Goal: Task Accomplishment & Management: Manage account settings

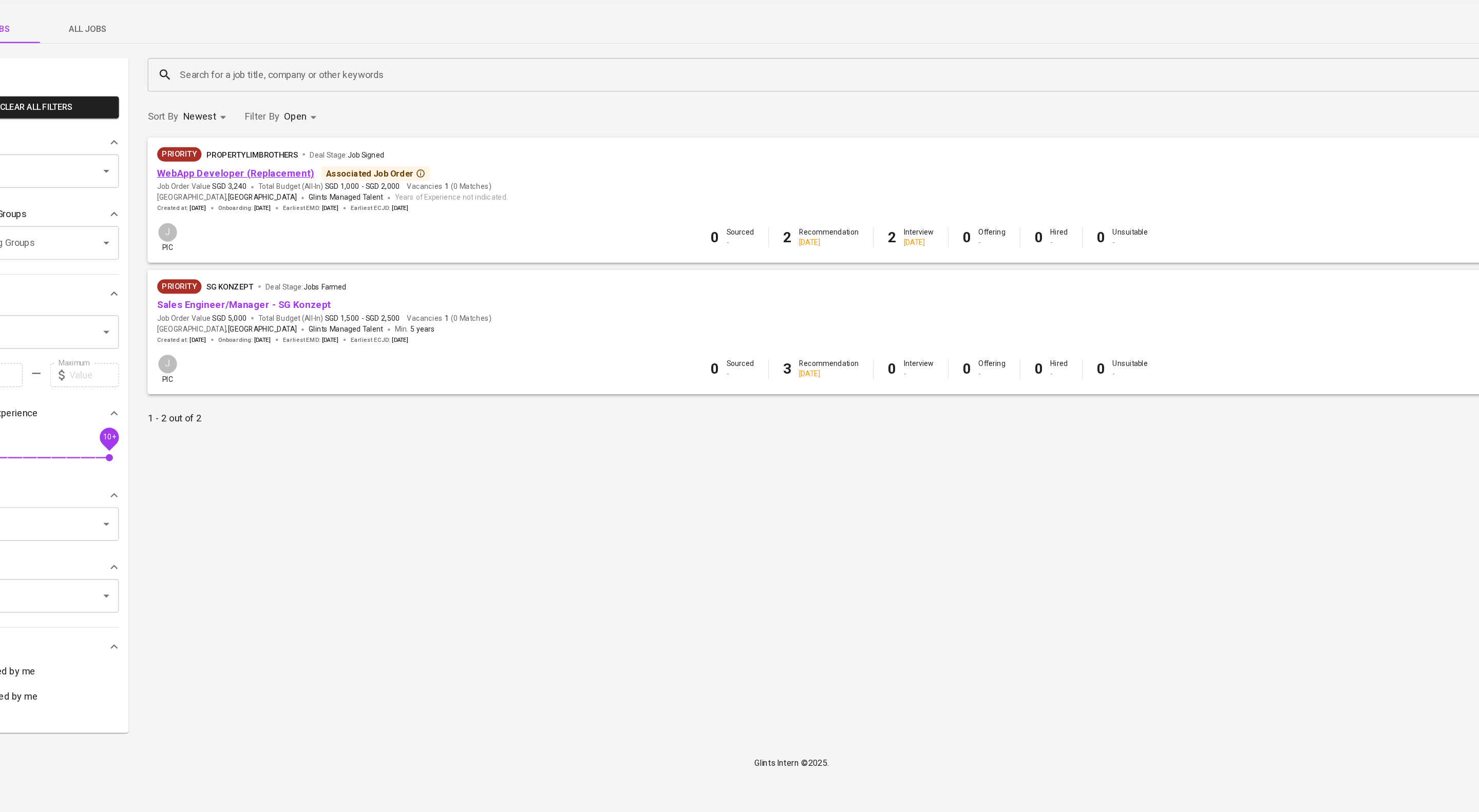
click at [323, 186] on link "WebApp Developer (Replacement)" at bounding box center [263, 181] width 134 height 10
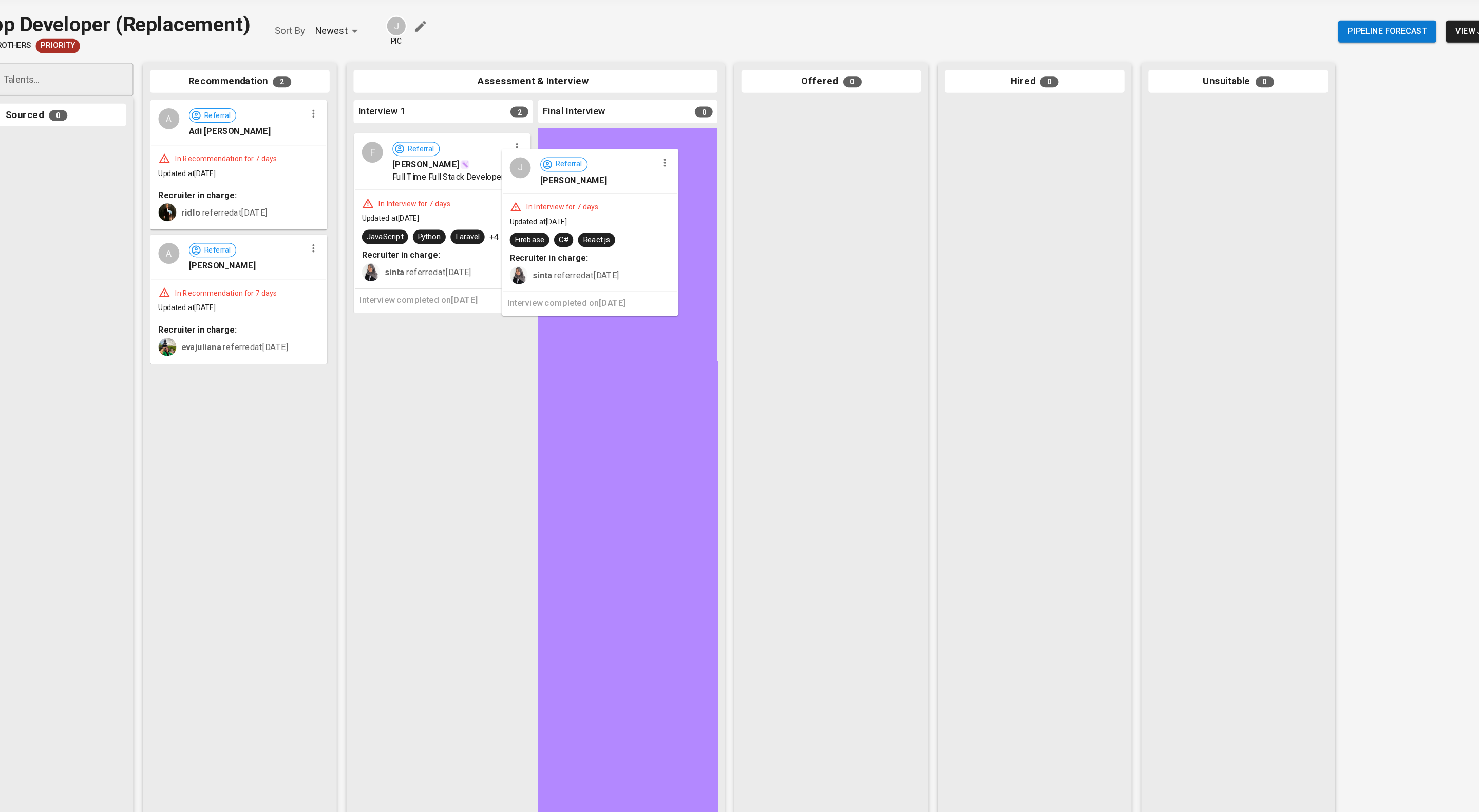
drag, startPoint x: 444, startPoint y: 189, endPoint x: 576, endPoint y: 192, distance: 132.0
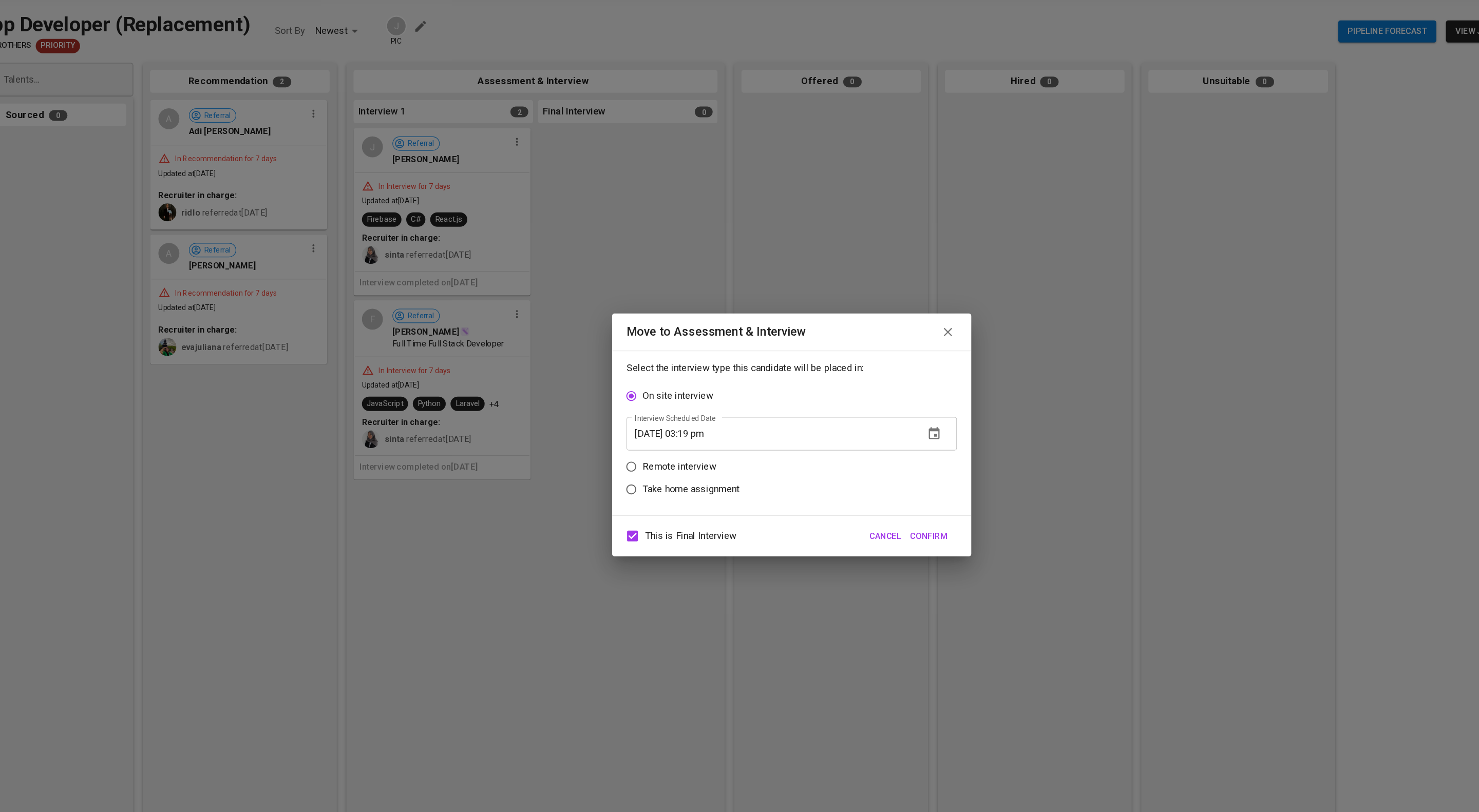
click at [659, 438] on p "Remote interview" at bounding box center [643, 433] width 63 height 13
click at [611, 438] on input "Remote interview" at bounding box center [602, 433] width 20 height 20
radio input "true"
click at [602, 495] on input "This is Final Interview" at bounding box center [602, 492] width 22 height 22
checkbox input "false"
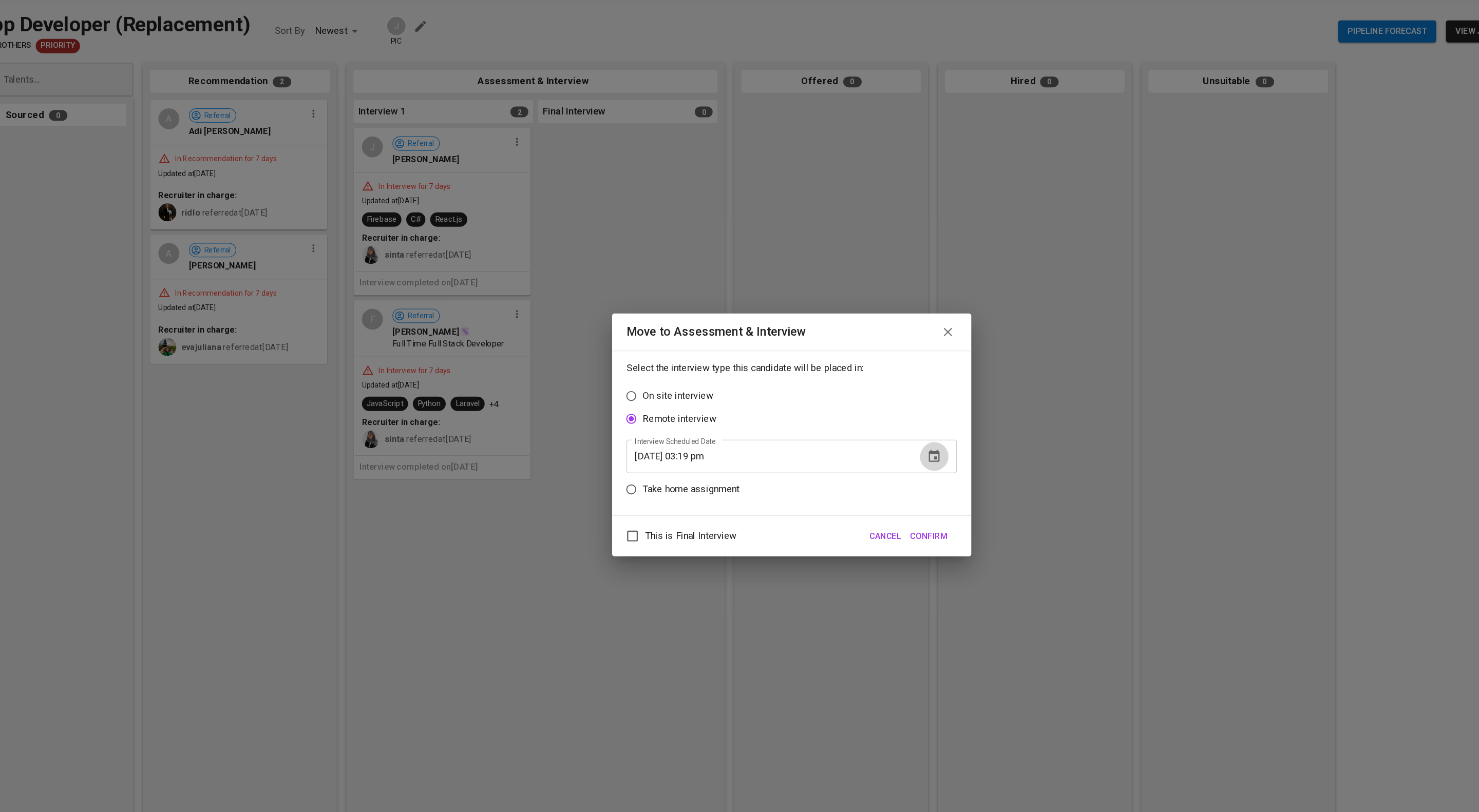
click at [858, 430] on icon "button" at bounding box center [862, 425] width 13 height 13
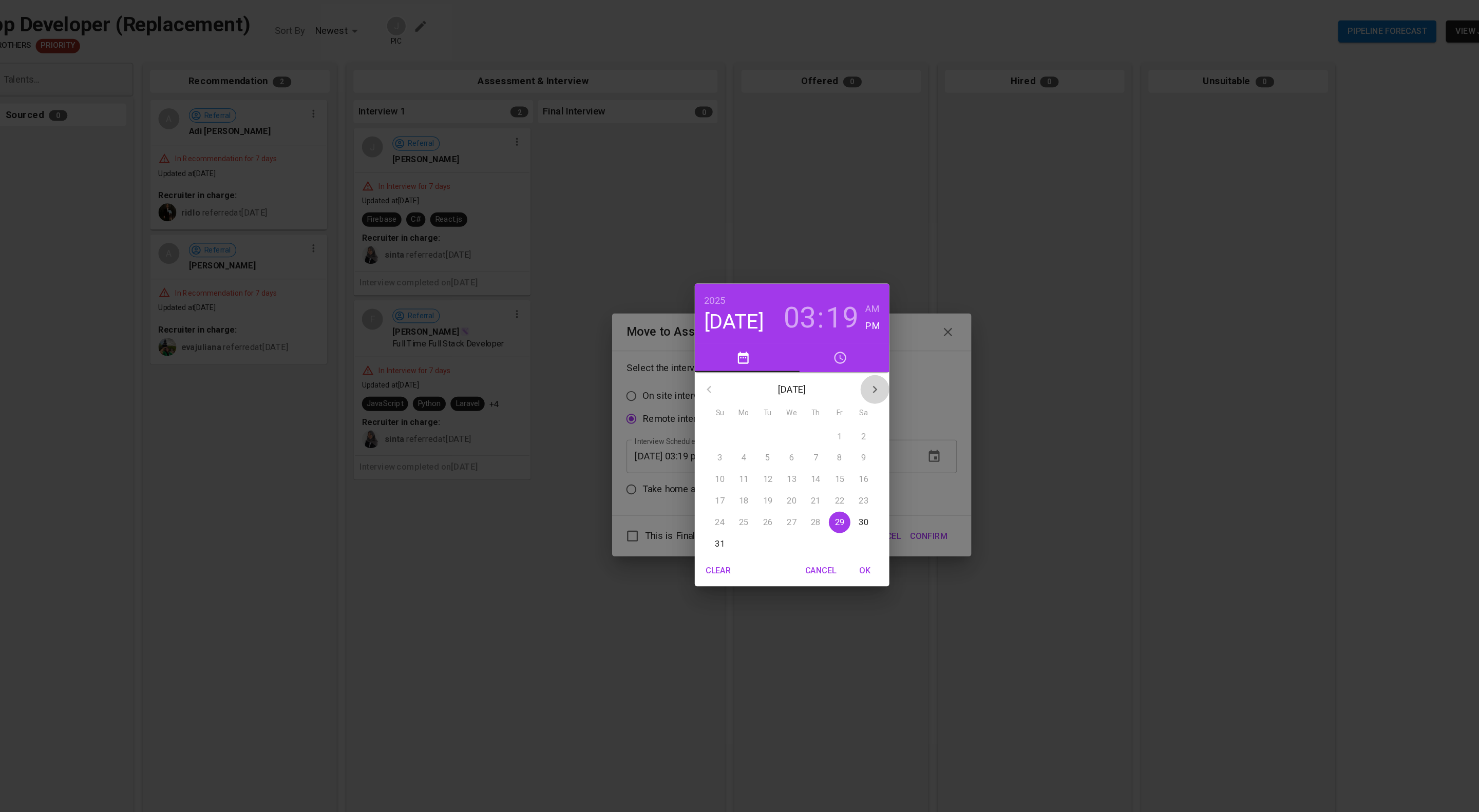
click at [805, 363] on icon "button" at bounding box center [811, 367] width 13 height 13
click at [717, 409] on p "2" at bounding box center [719, 407] width 4 height 10
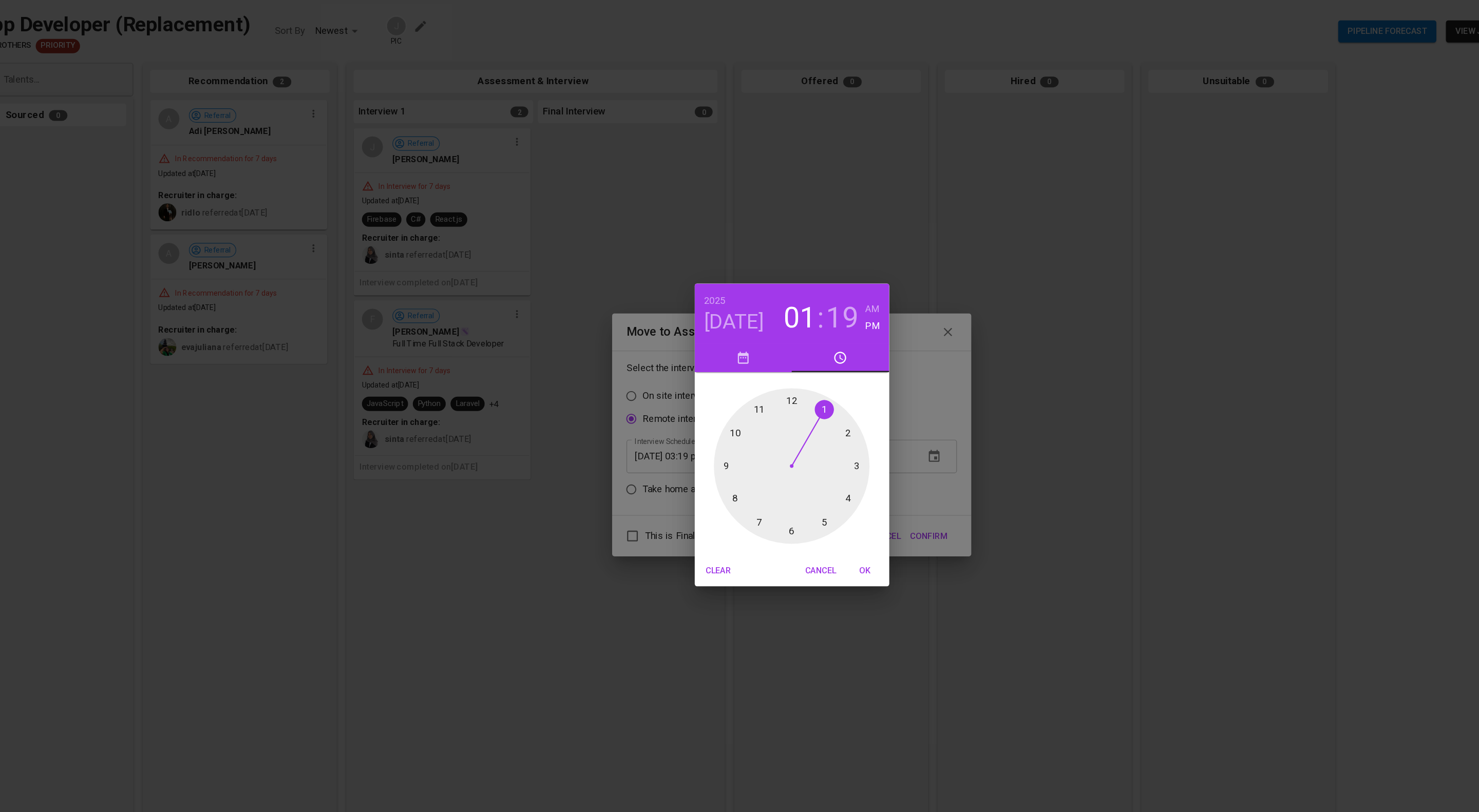
drag, startPoint x: 797, startPoint y: 435, endPoint x: 767, endPoint y: 388, distance: 55.8
click at [767, 388] on div at bounding box center [740, 433] width 134 height 134
drag, startPoint x: 787, startPoint y: 445, endPoint x: 739, endPoint y: 391, distance: 72.2
click at [739, 391] on div at bounding box center [740, 433] width 134 height 134
type input "[DATE] 01:00 pm"
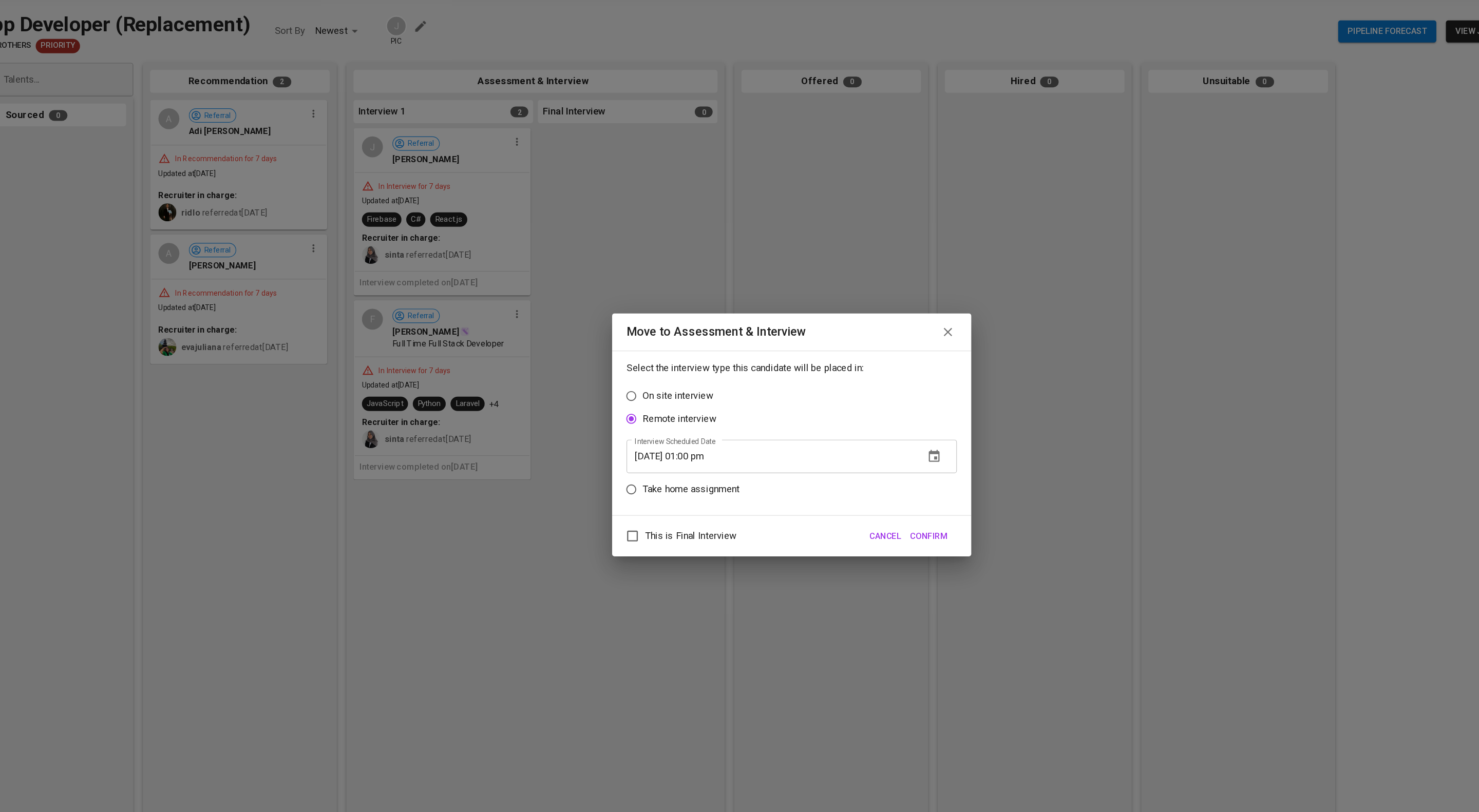
click at [852, 497] on span "Confirm" at bounding box center [856, 493] width 32 height 13
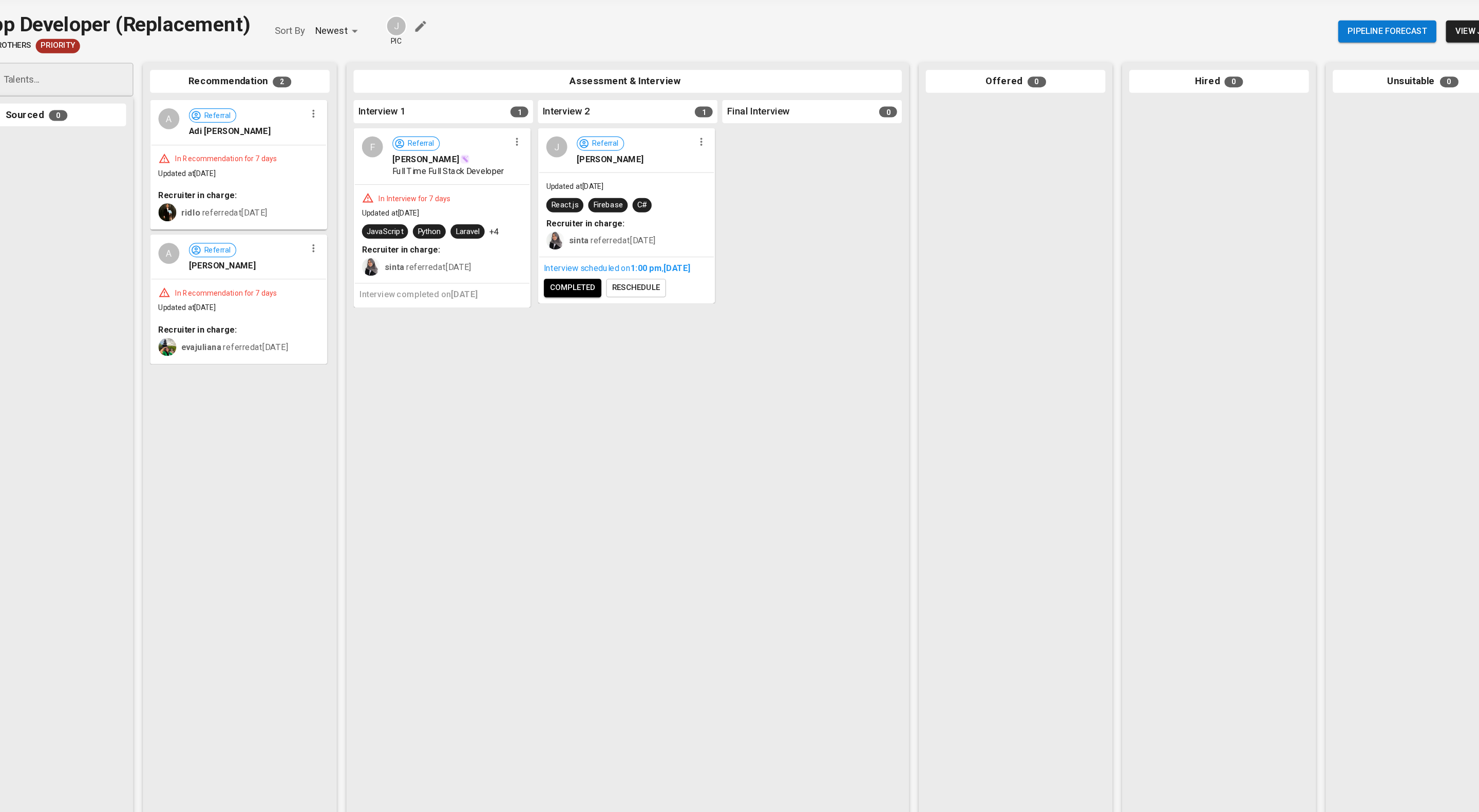
click at [504, 158] on icon "button" at bounding box center [504, 155] width 1 height 7
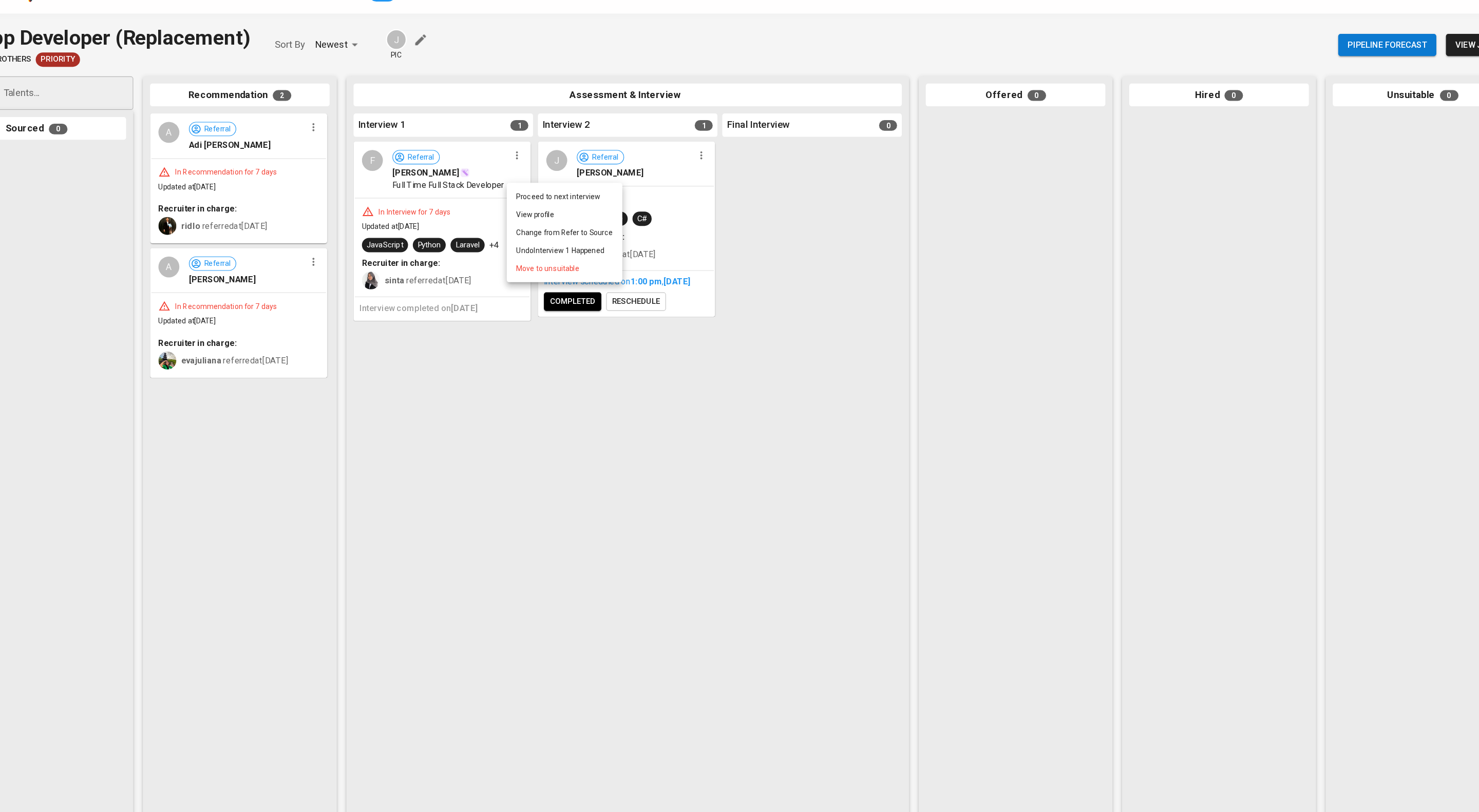
click at [528, 255] on span "Move to unsuitable" at bounding box center [530, 251] width 54 height 9
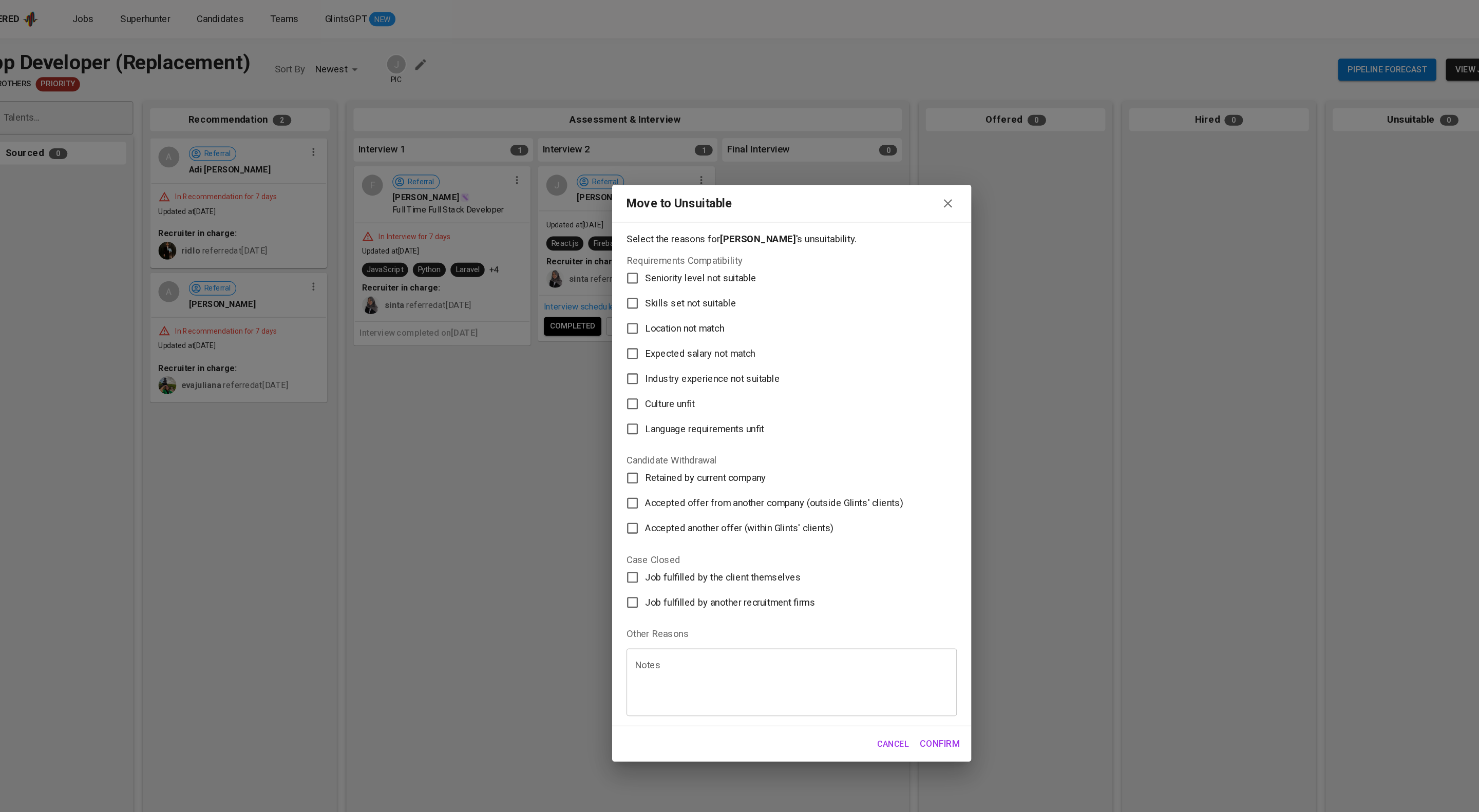
click at [668, 254] on span "Skills set not suitable" at bounding box center [652, 260] width 78 height 13
click at [613, 249] on input "Skills set not suitable" at bounding box center [602, 260] width 22 height 22
checkbox input "true"
click at [856, 645] on span "Confirm" at bounding box center [866, 638] width 34 height 13
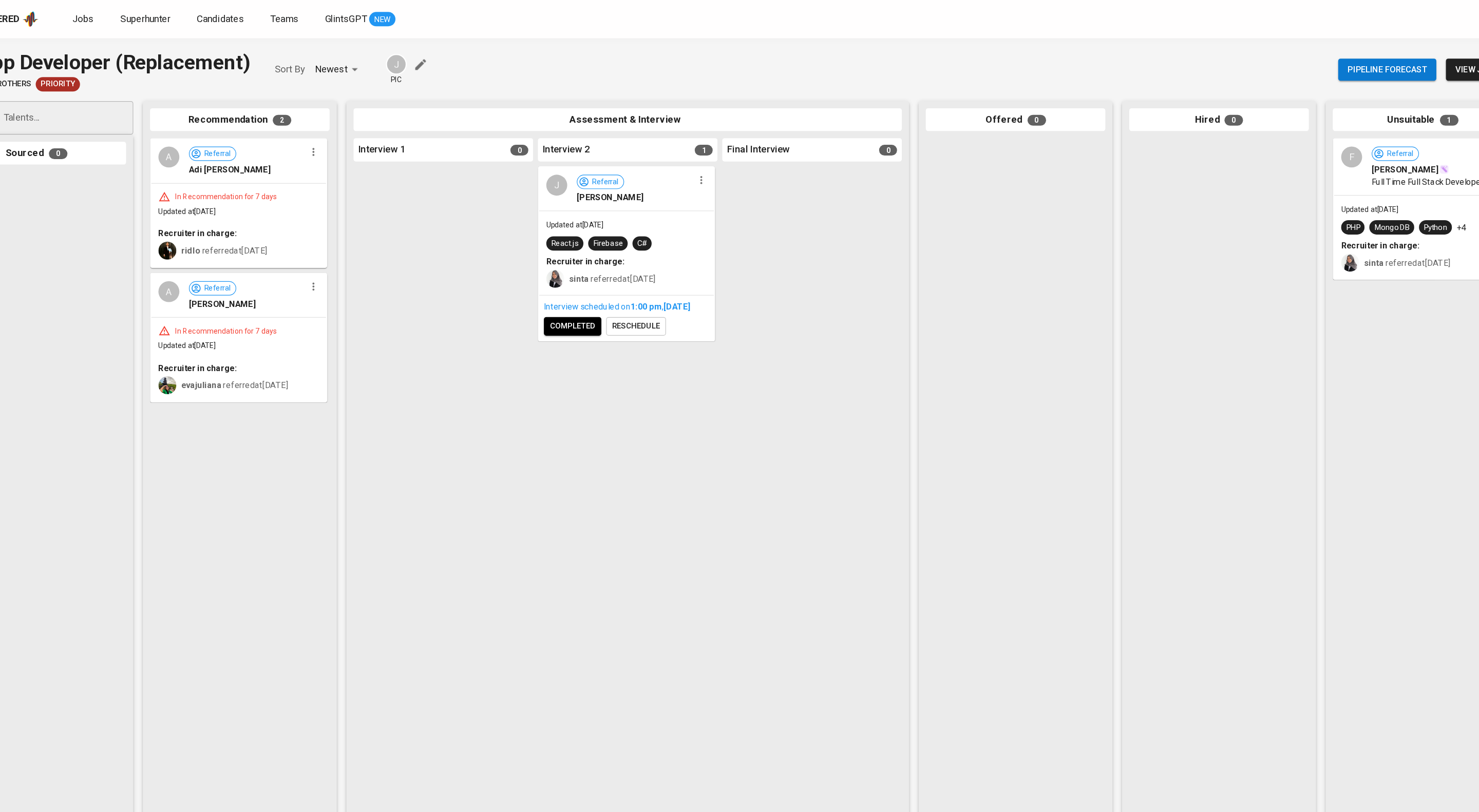
click at [324, 136] on icon "button" at bounding box center [329, 130] width 11 height 10
click at [363, 216] on li "Move to unsuitable" at bounding box center [370, 209] width 99 height 15
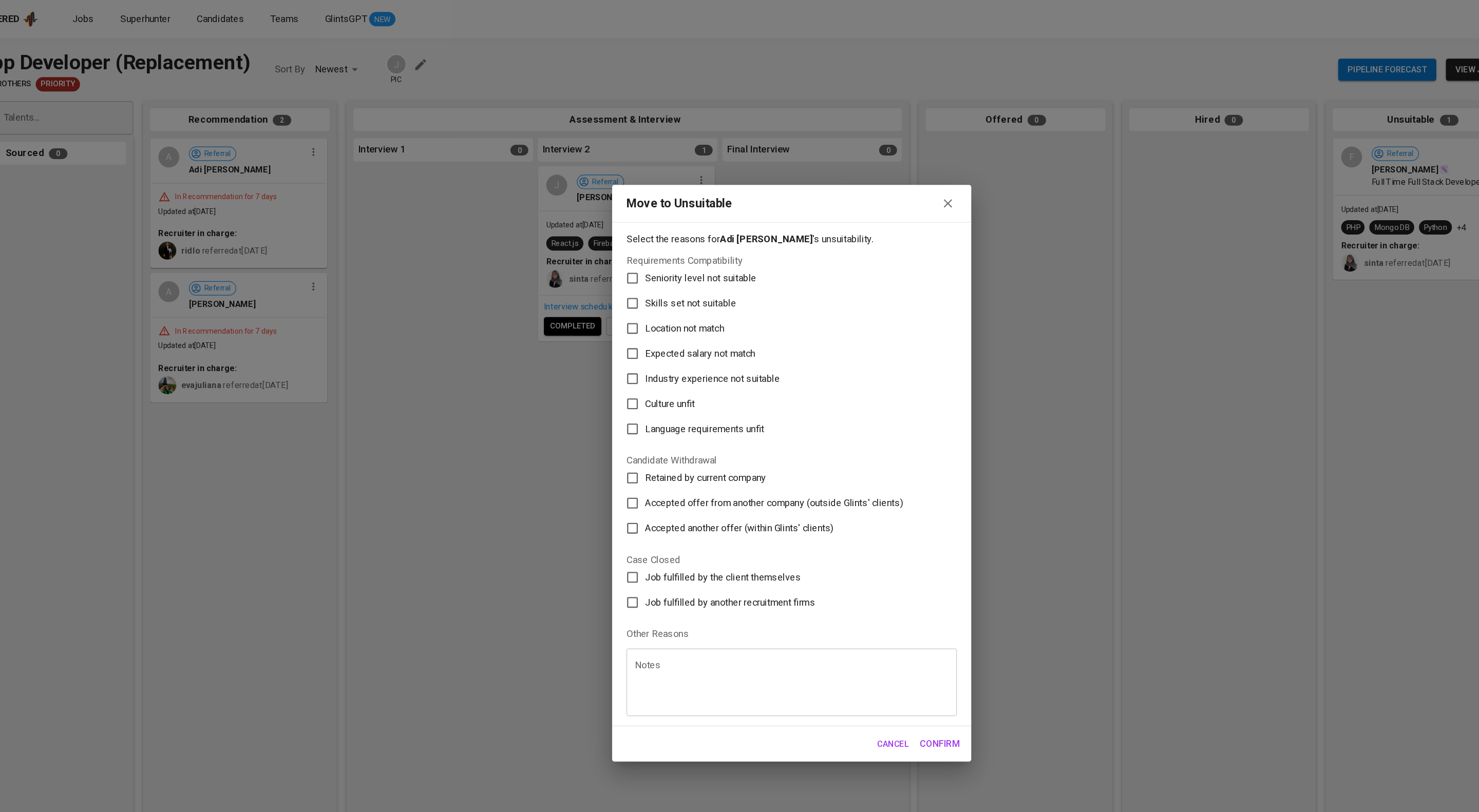
click at [655, 254] on span "Skills set not suitable" at bounding box center [652, 260] width 78 height 13
click at [613, 249] on input "Skills set not suitable" at bounding box center [602, 260] width 22 height 22
checkbox input "true"
click at [859, 645] on span "Confirm" at bounding box center [866, 638] width 34 height 13
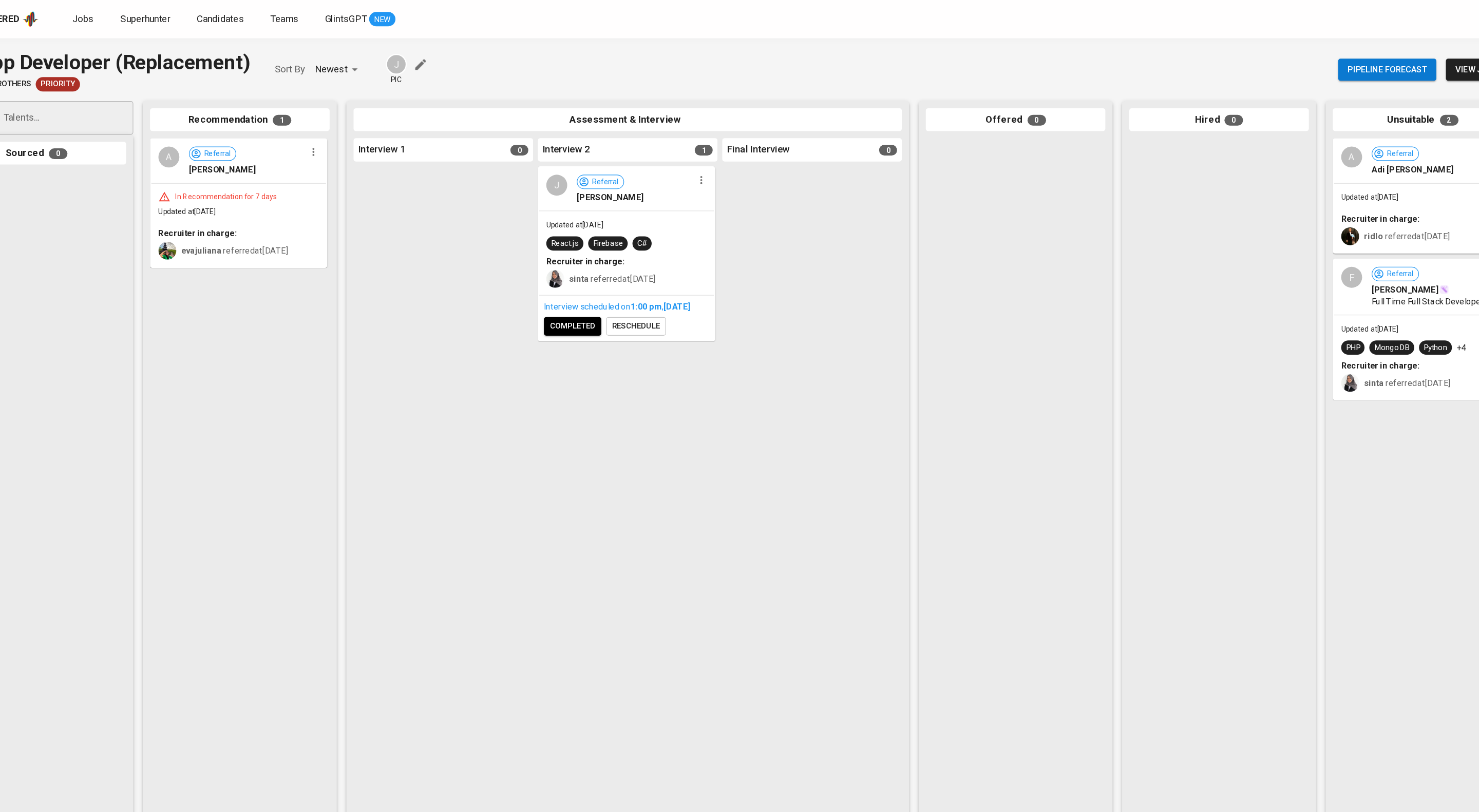
click at [331, 136] on icon "button" at bounding box center [329, 130] width 11 height 10
click at [376, 214] on span "Move to unsuitable" at bounding box center [355, 209] width 54 height 9
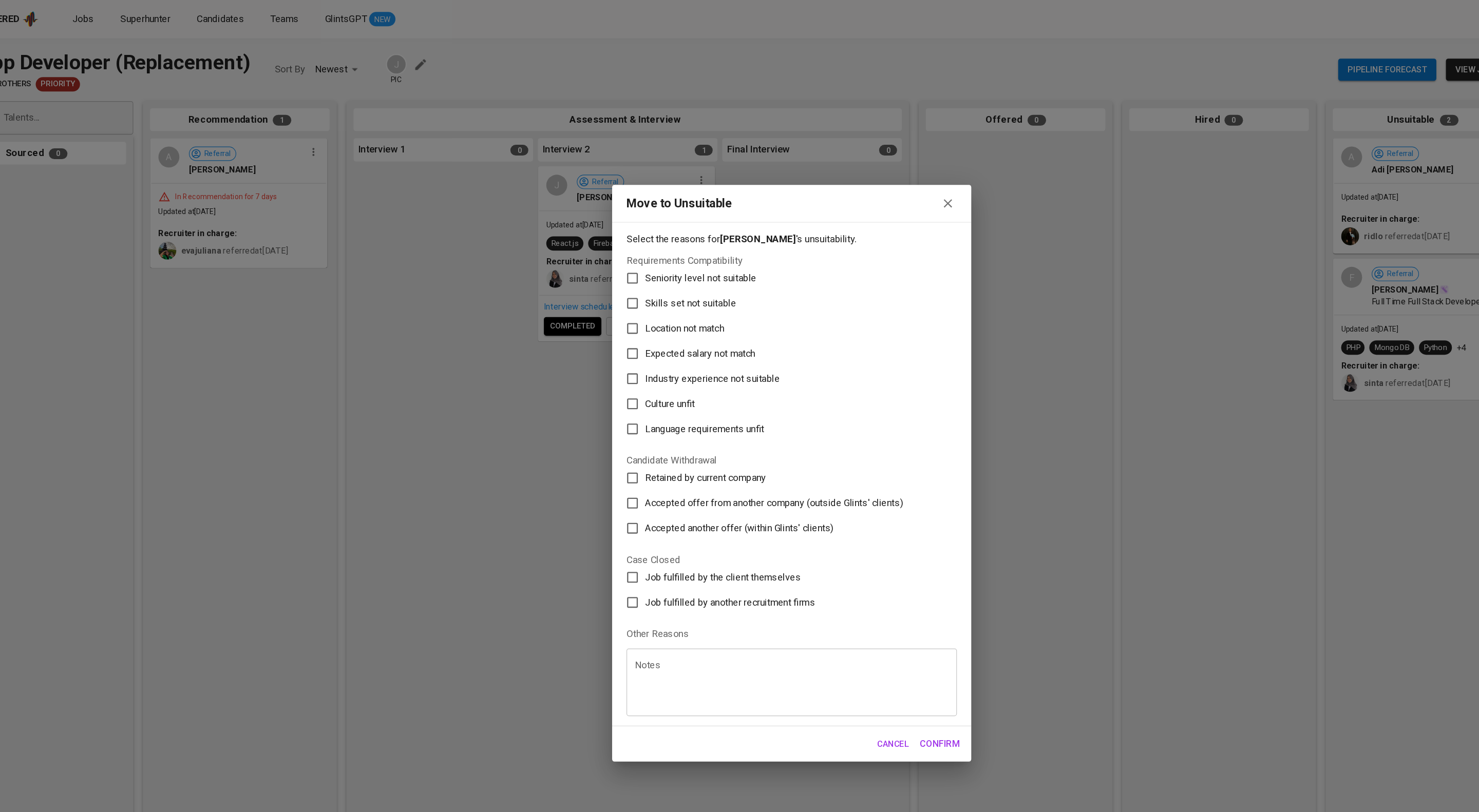
click at [623, 249] on label "Skills set not suitable" at bounding box center [732, 260] width 281 height 22
click at [613, 249] on input "Skills set not suitable" at bounding box center [602, 260] width 22 height 22
checkbox input "true"
click at [868, 645] on span "Confirm" at bounding box center [866, 638] width 34 height 13
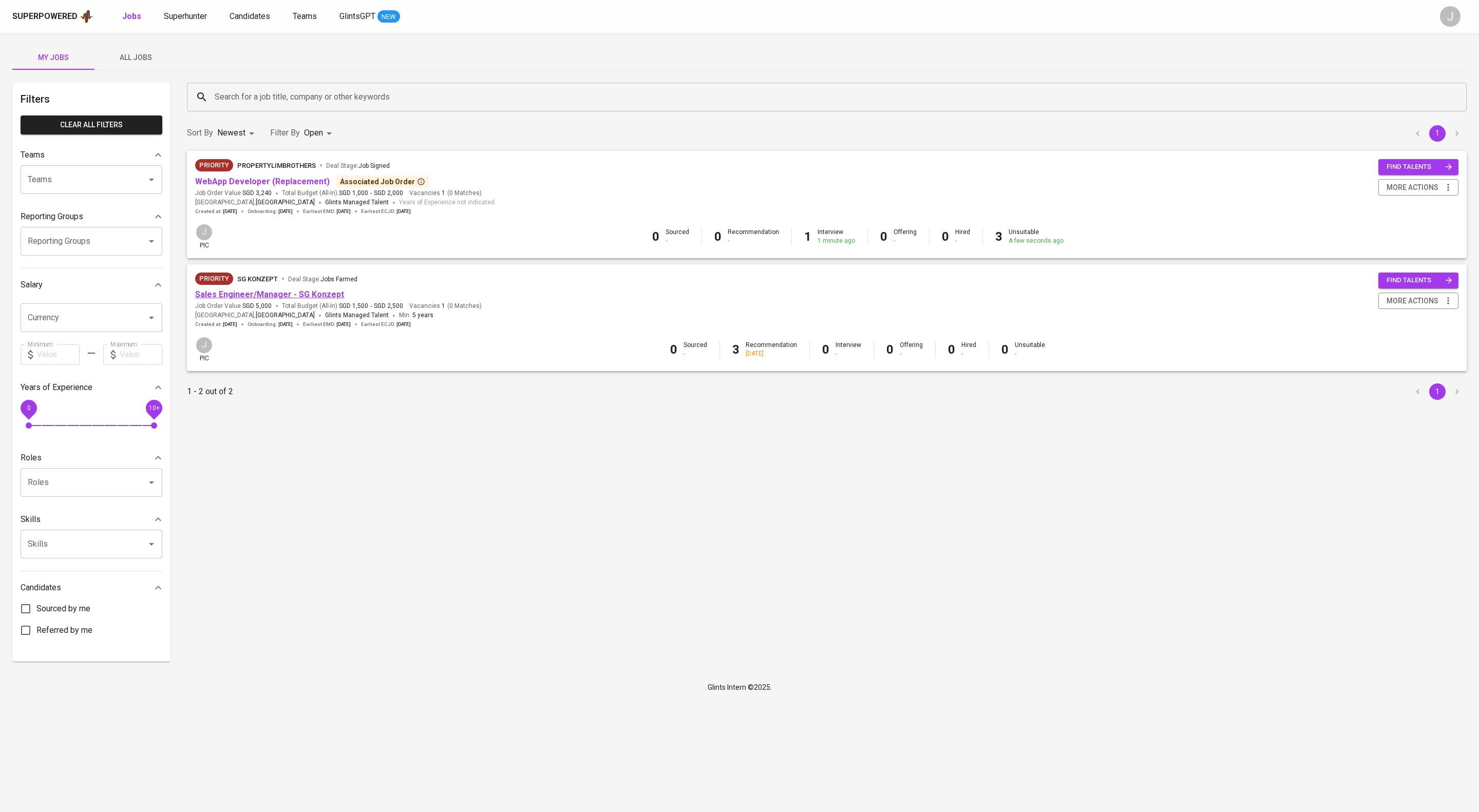
click at [317, 299] on link "Sales Engineer/Manager - SG Konzept" at bounding box center [270, 295] width 149 height 10
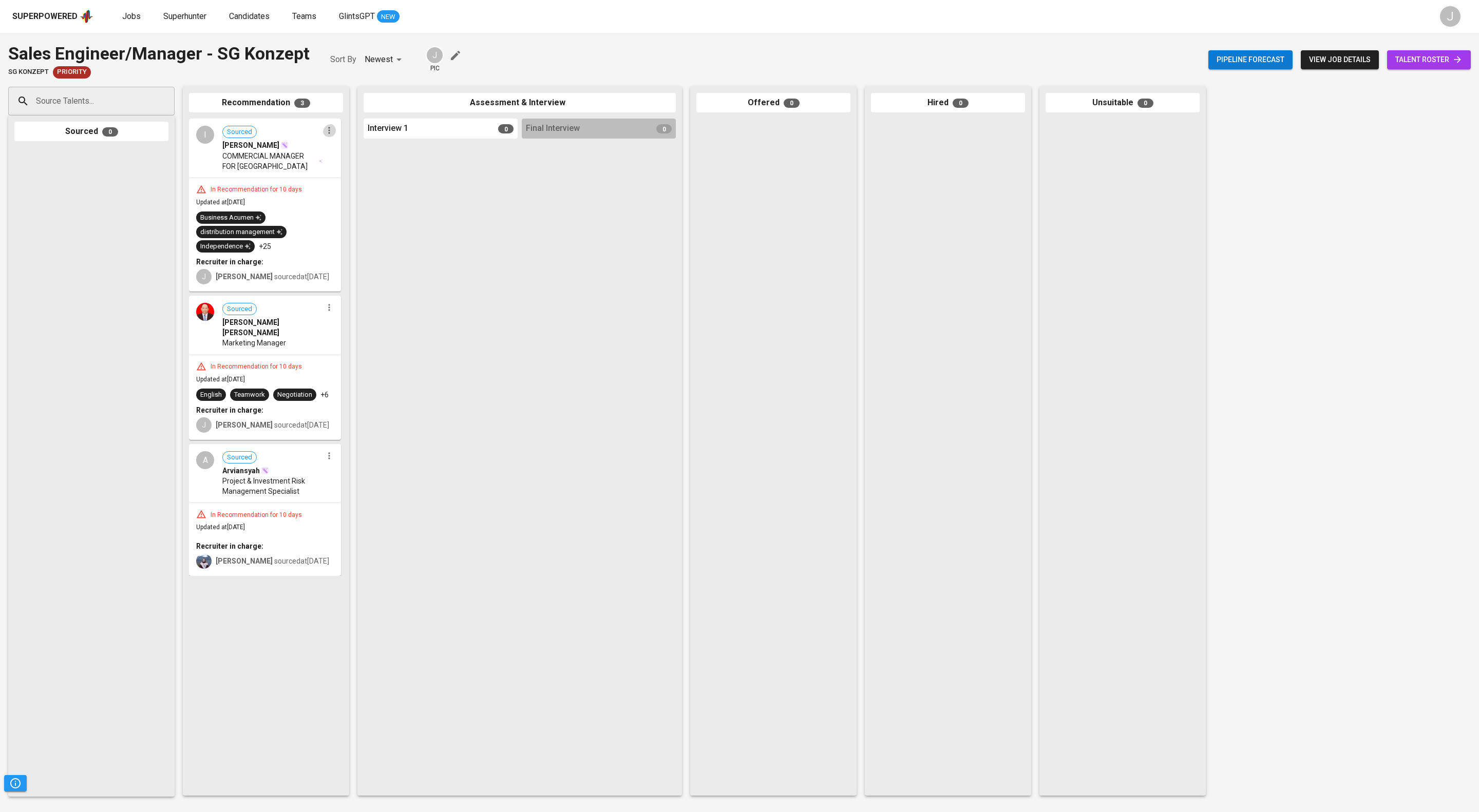
click at [328, 134] on icon "button" at bounding box center [329, 131] width 1 height 7
click at [363, 201] on li "Move to unsuitable" at bounding box center [367, 193] width 92 height 15
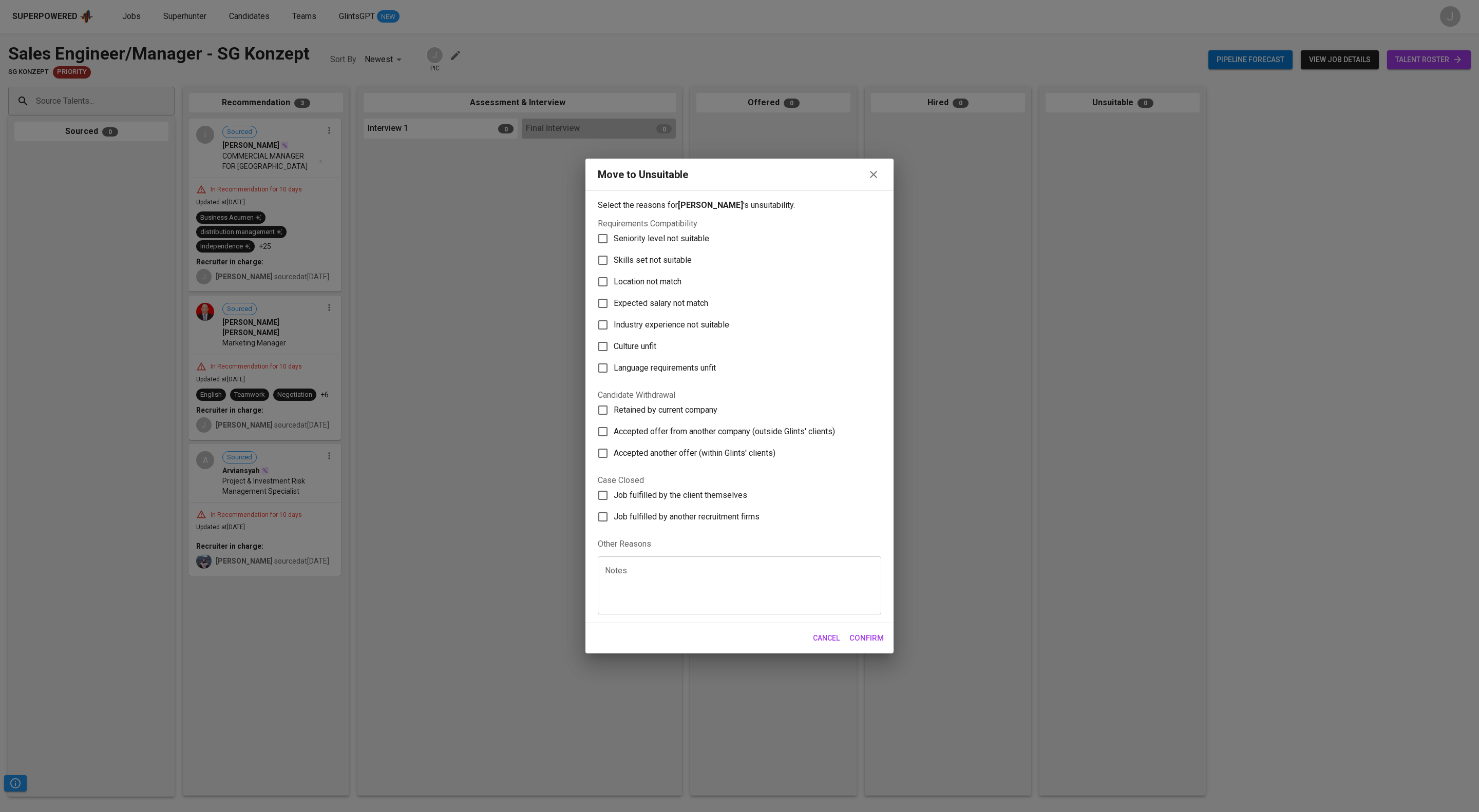
click at [694, 598] on textarea at bounding box center [740, 586] width 269 height 39
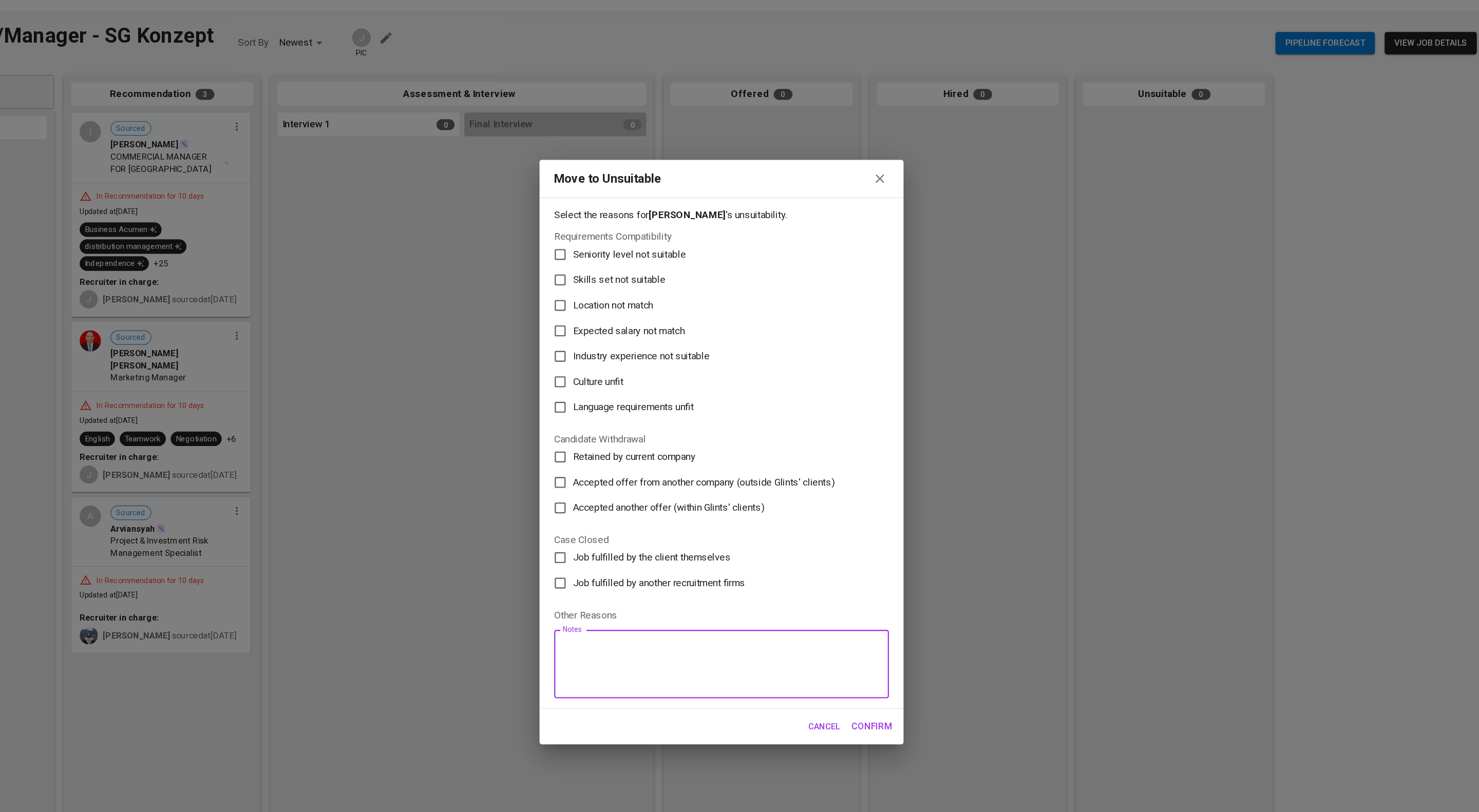
click at [700, 298] on span "Expected salary not match" at bounding box center [660, 304] width 95 height 13
click at [613, 293] on input "Expected salary not match" at bounding box center [602, 303] width 22 height 22
checkbox input "true"
click at [870, 653] on div "Cancel Confirm" at bounding box center [740, 638] width 308 height 30
click at [868, 649] on button "Confirm" at bounding box center [866, 638] width 46 height 22
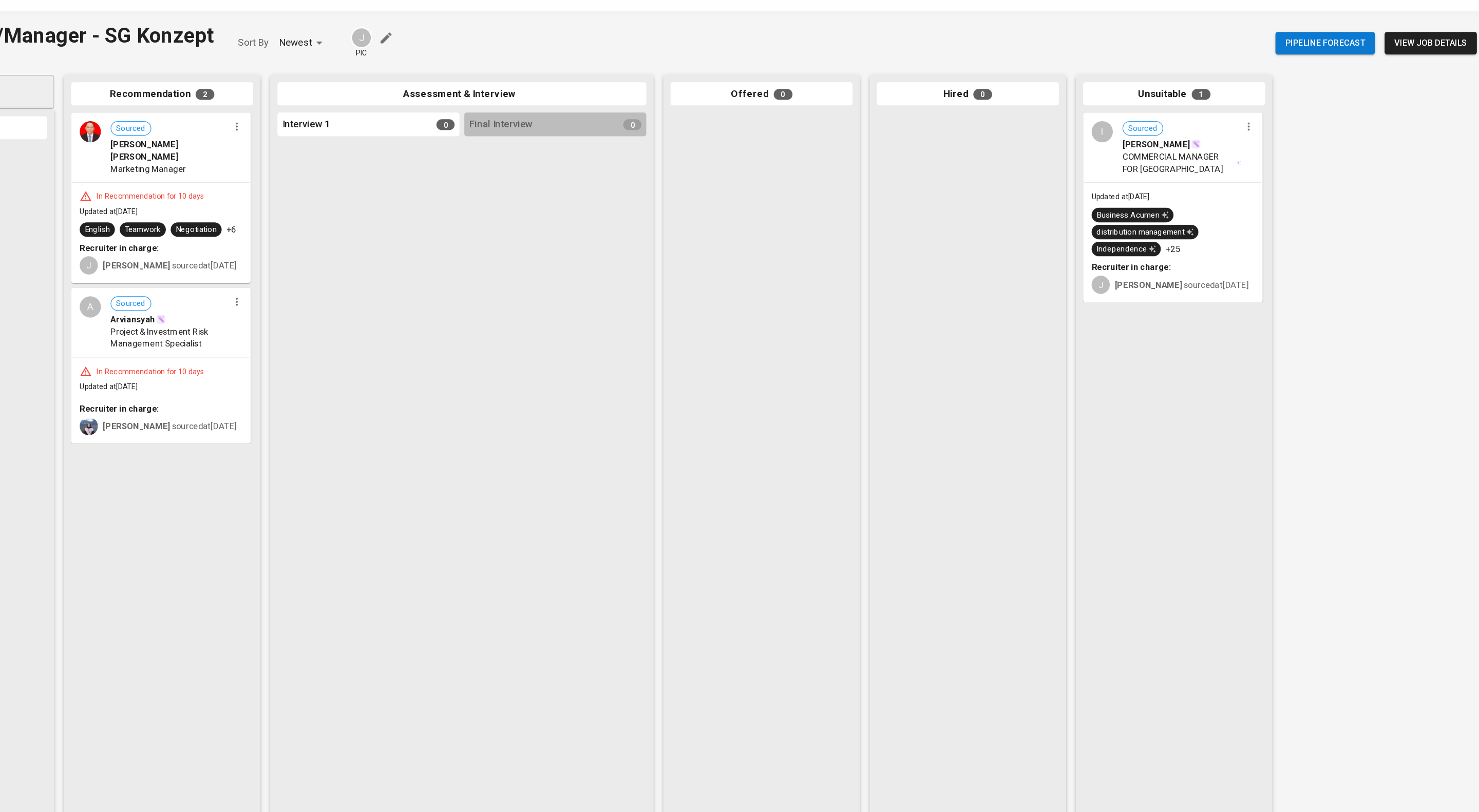
click at [330, 136] on icon "button" at bounding box center [329, 130] width 11 height 10
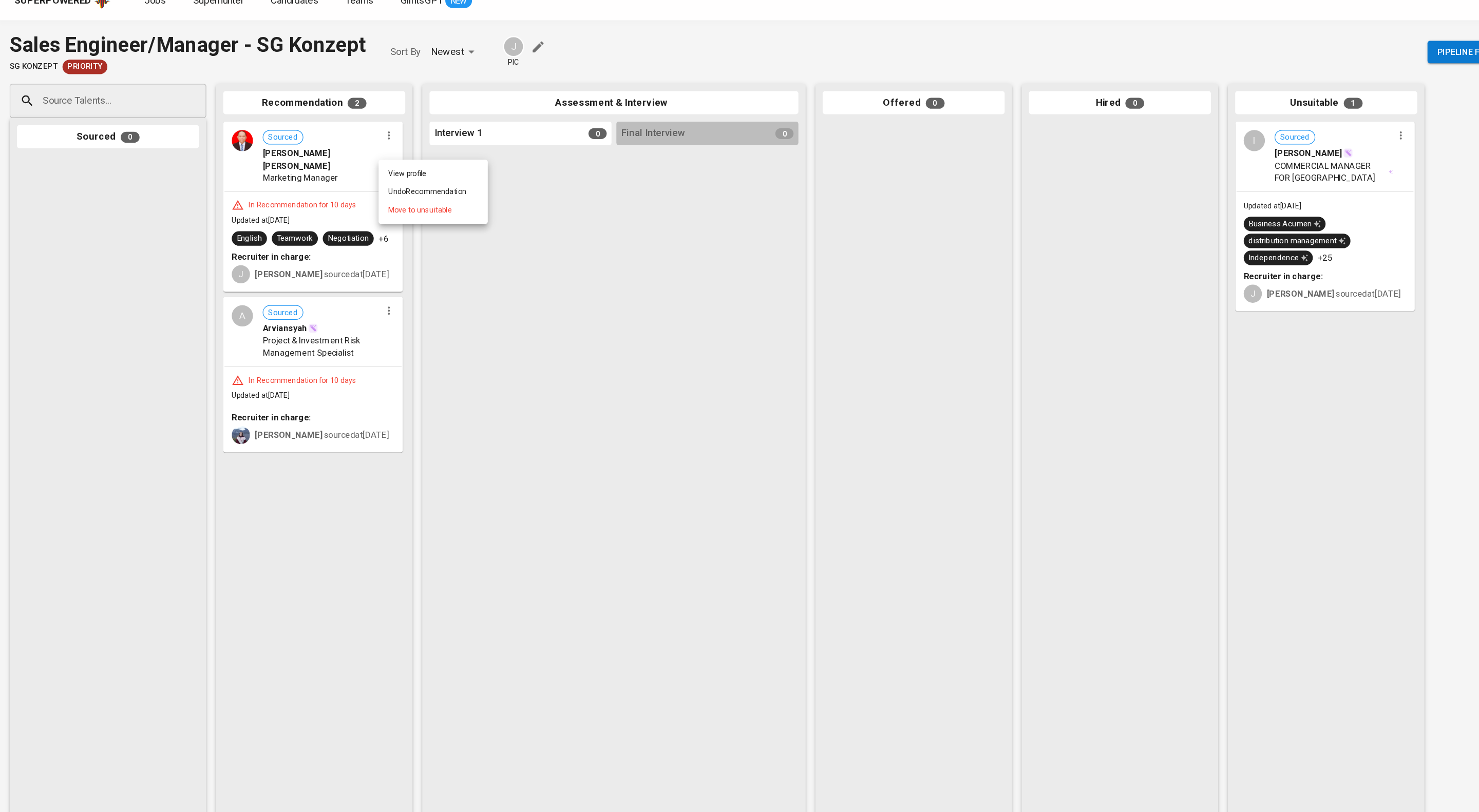
click at [373, 205] on ul "View profile Undo Recommendation Move to unsuitable" at bounding box center [367, 178] width 92 height 55
click at [368, 198] on span "Move to unsuitable" at bounding box center [355, 193] width 54 height 9
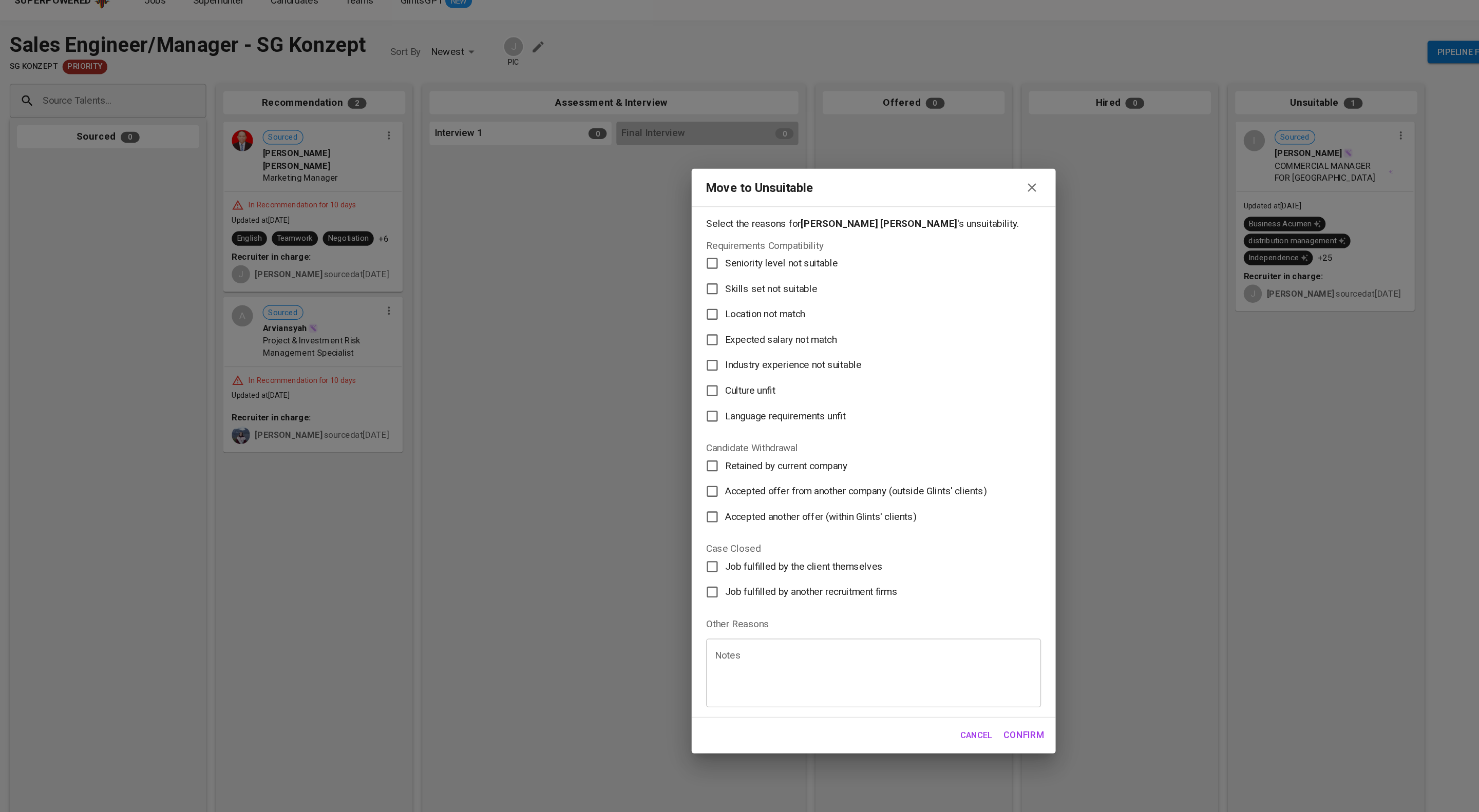
click at [655, 298] on span "Expected salary not match" at bounding box center [660, 304] width 95 height 13
click at [613, 293] on input "Expected salary not match" at bounding box center [602, 303] width 22 height 22
checkbox input "true"
click at [863, 645] on span "Confirm" at bounding box center [866, 638] width 34 height 13
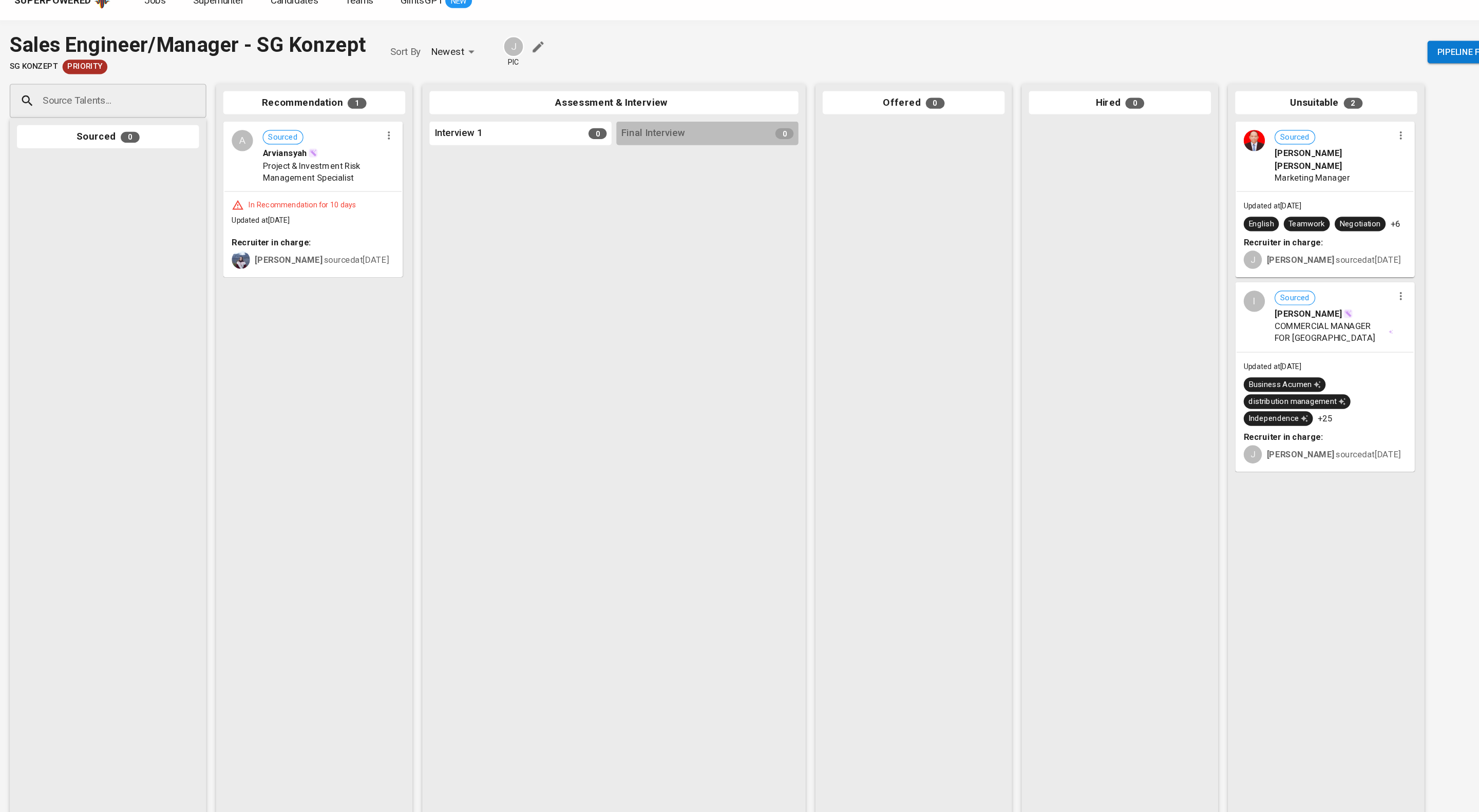
click at [326, 136] on icon "button" at bounding box center [329, 130] width 11 height 10
click at [387, 201] on li "Move to unsuitable" at bounding box center [367, 193] width 92 height 15
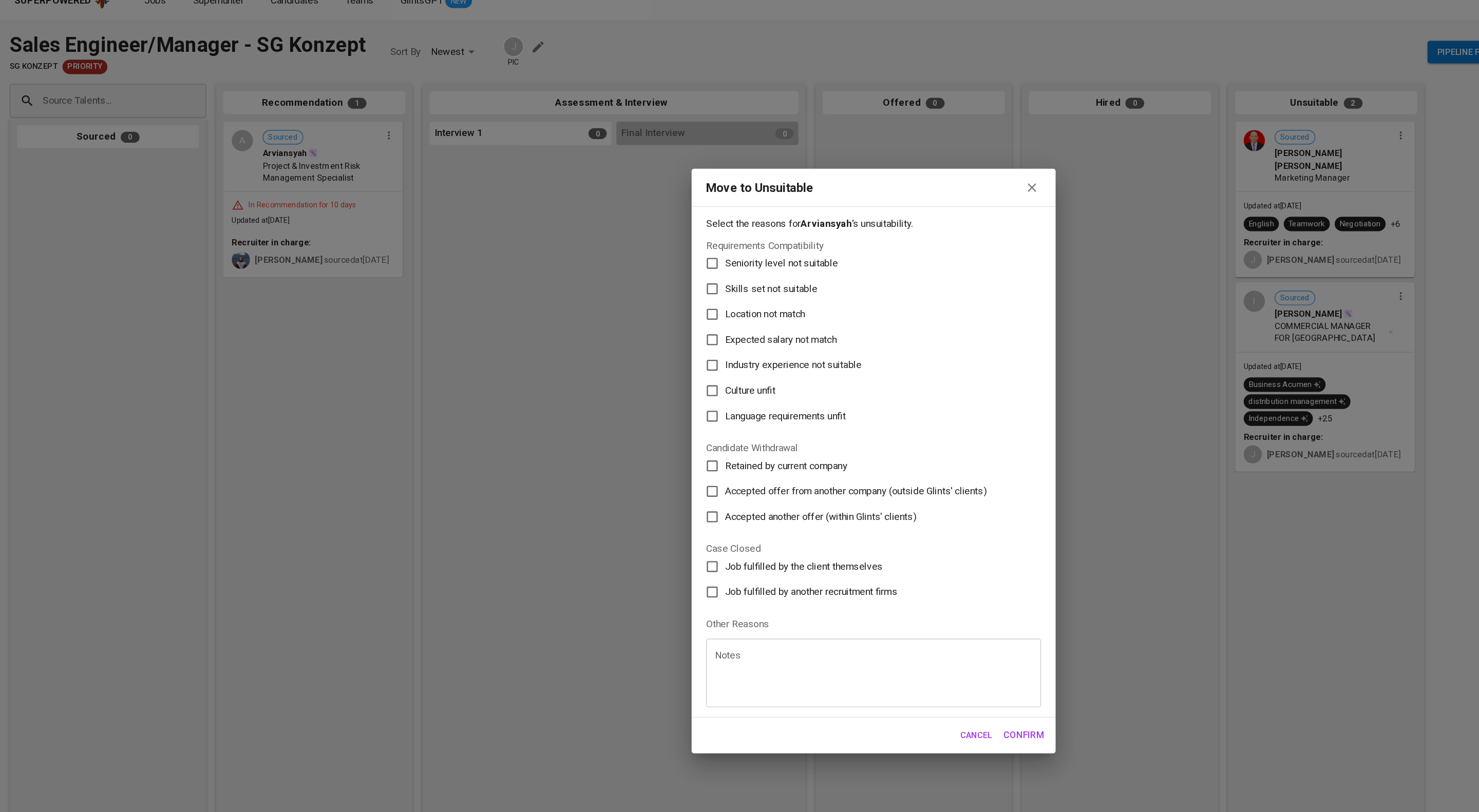
click at [698, 298] on span "Expected salary not match" at bounding box center [660, 304] width 95 height 13
click at [613, 293] on input "Expected salary not match" at bounding box center [602, 303] width 22 height 22
checkbox input "true"
click at [880, 645] on span "Confirm" at bounding box center [866, 638] width 34 height 13
